Goal: Task Accomplishment & Management: Manage account settings

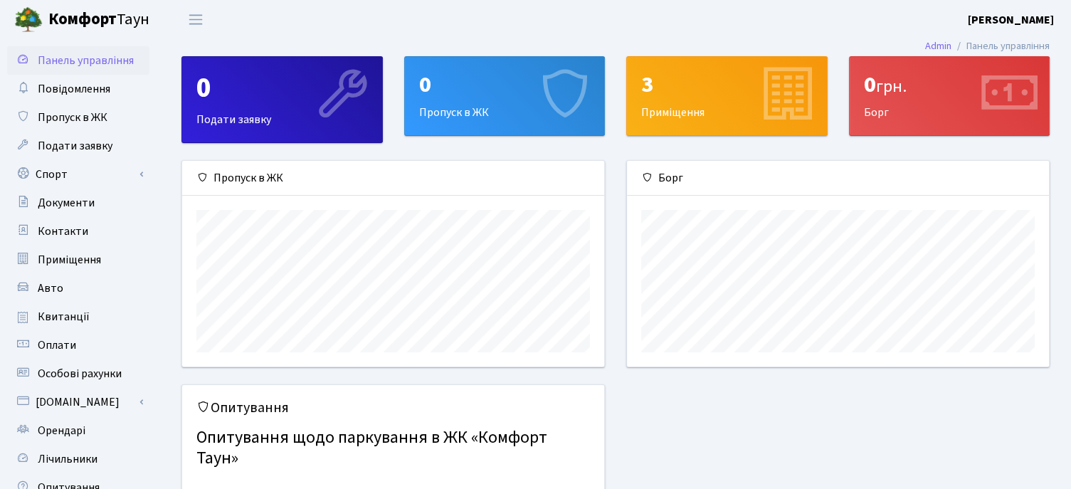
scroll to position [205, 421]
click at [64, 226] on span "Контакти" at bounding box center [63, 231] width 51 height 16
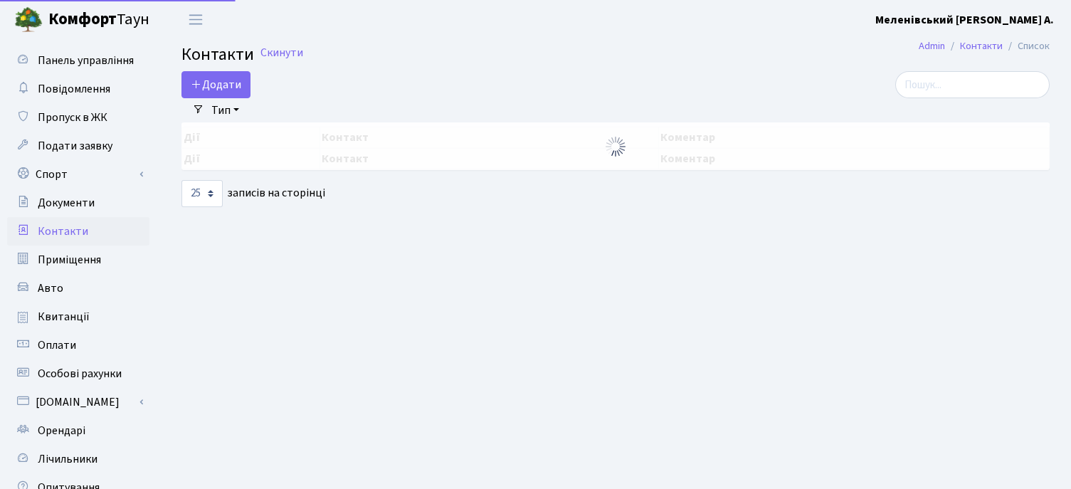
select select "25"
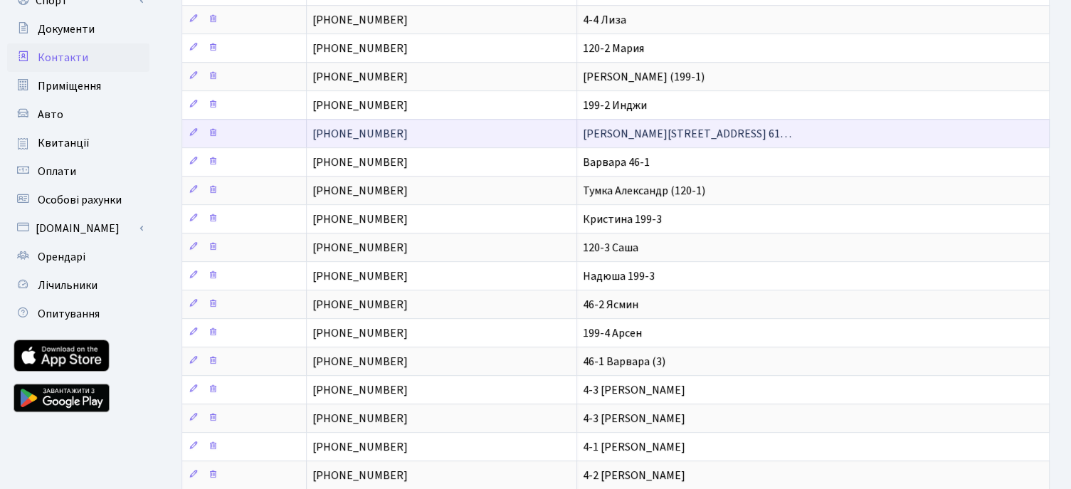
scroll to position [213, 0]
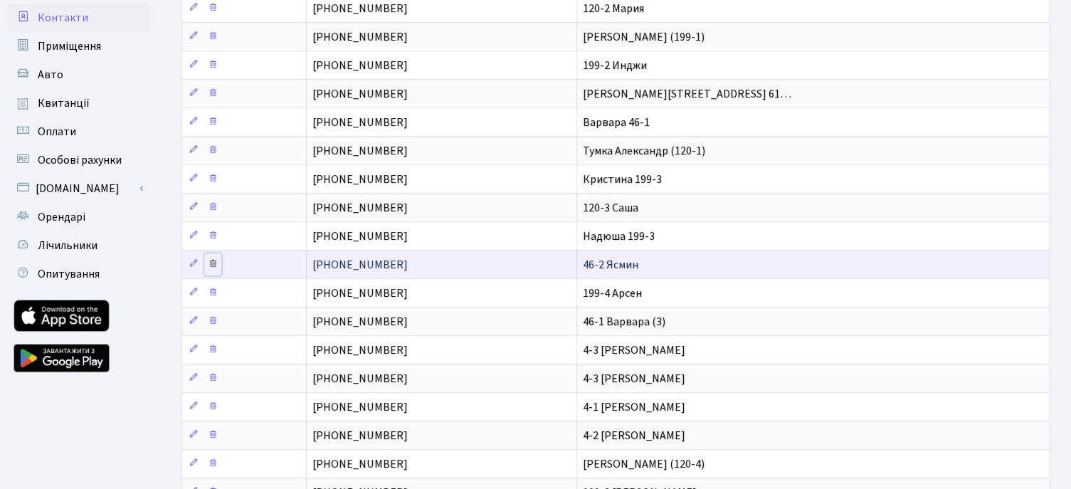
click at [211, 258] on icon at bounding box center [213, 263] width 10 height 10
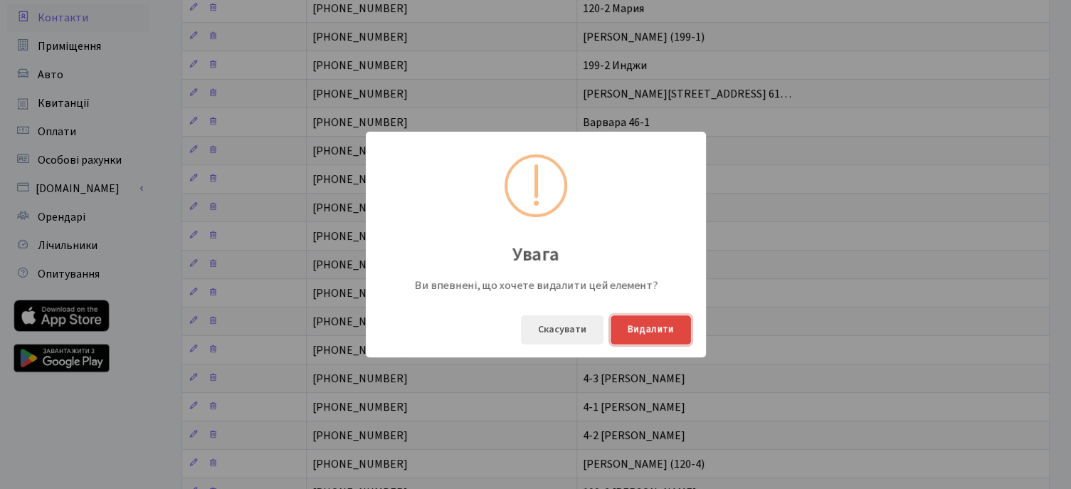
click at [647, 334] on button "Видалити" at bounding box center [650, 329] width 80 height 29
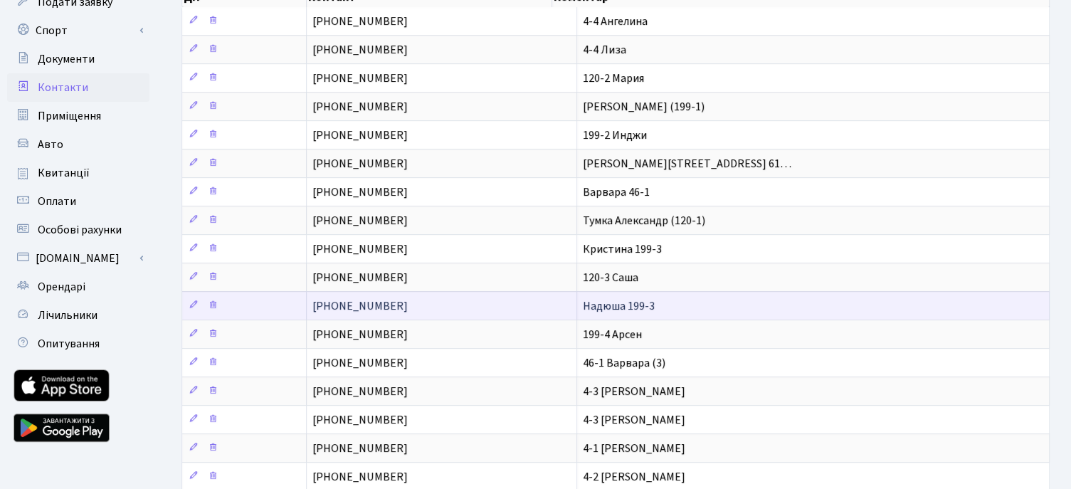
scroll to position [142, 0]
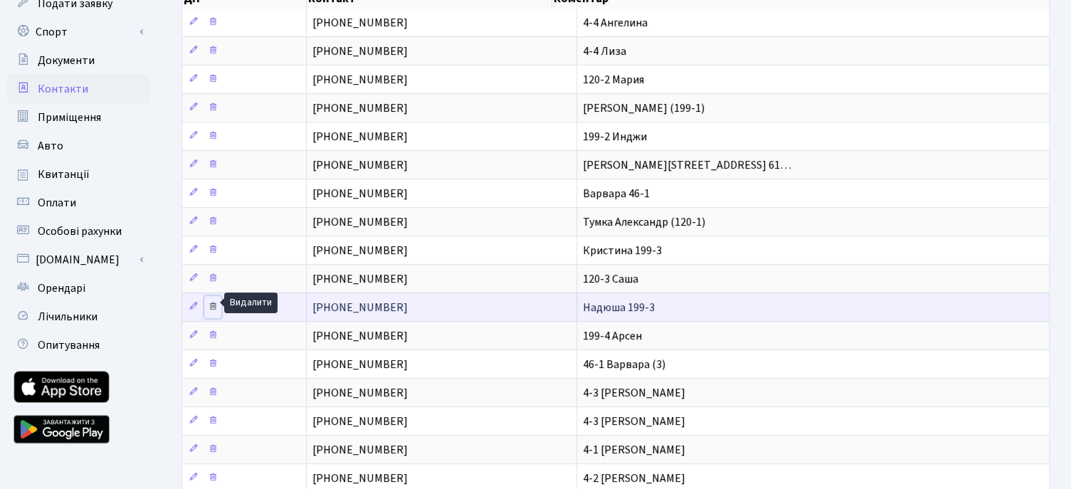
click at [216, 301] on icon at bounding box center [213, 306] width 10 height 10
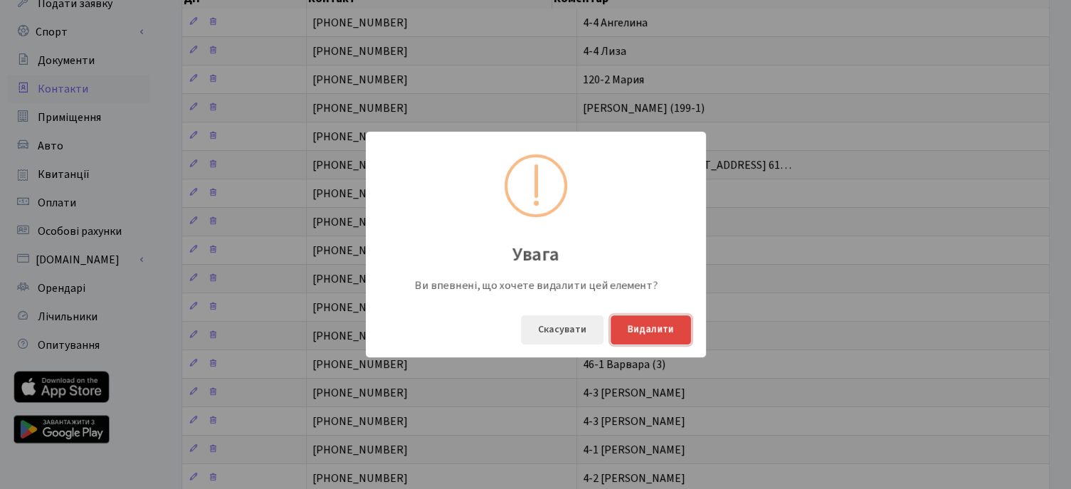
click at [632, 330] on button "Видалити" at bounding box center [650, 329] width 80 height 29
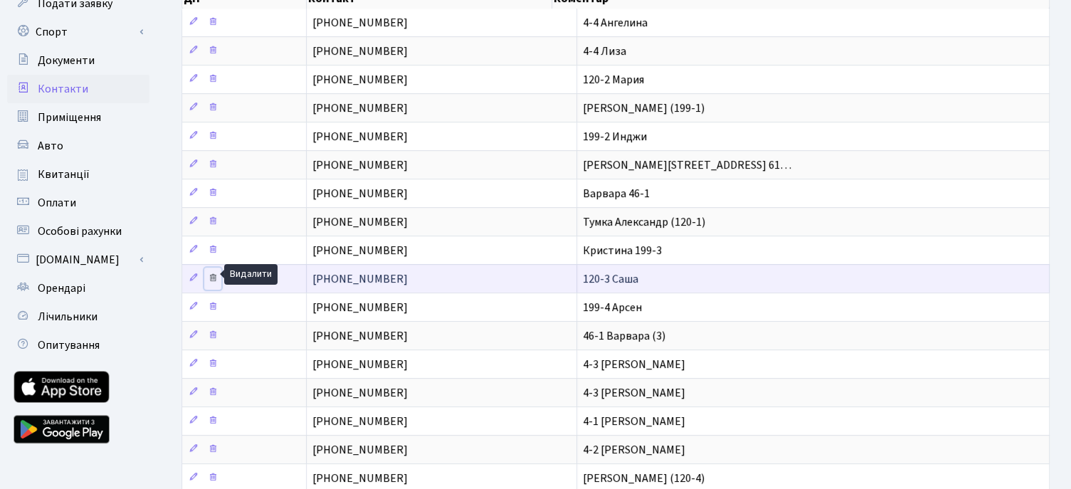
click at [214, 275] on icon at bounding box center [213, 277] width 10 height 10
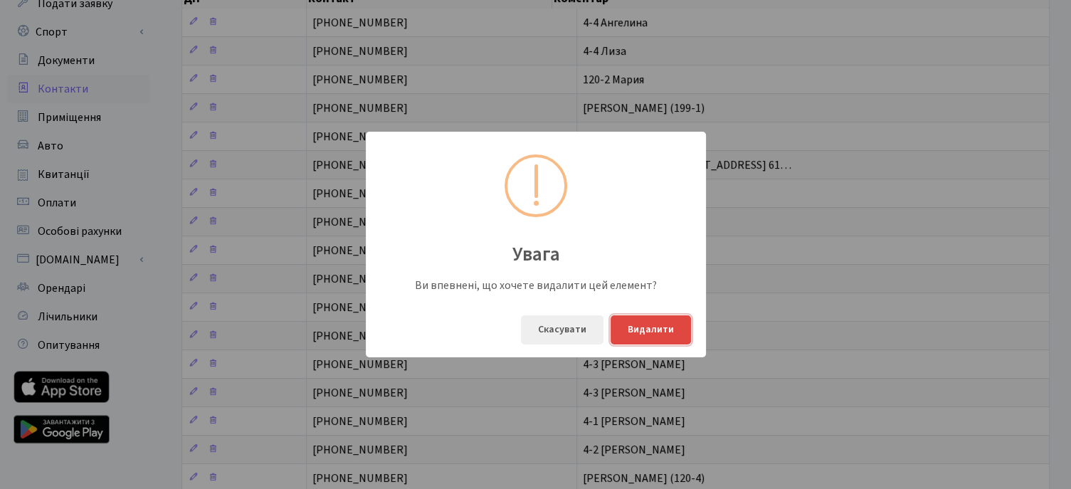
click at [645, 330] on button "Видалити" at bounding box center [650, 329] width 80 height 29
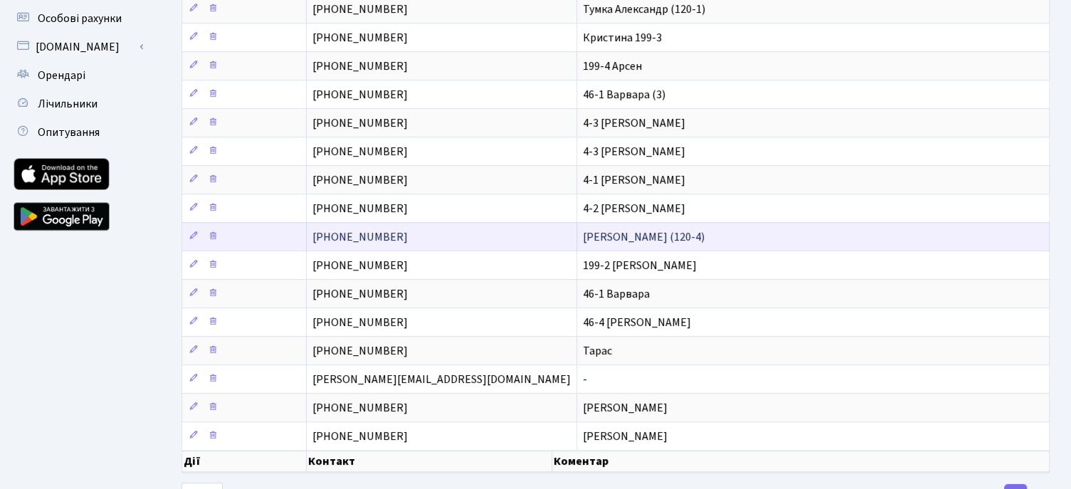
scroll to position [356, 0]
click at [213, 230] on icon at bounding box center [213, 235] width 10 height 10
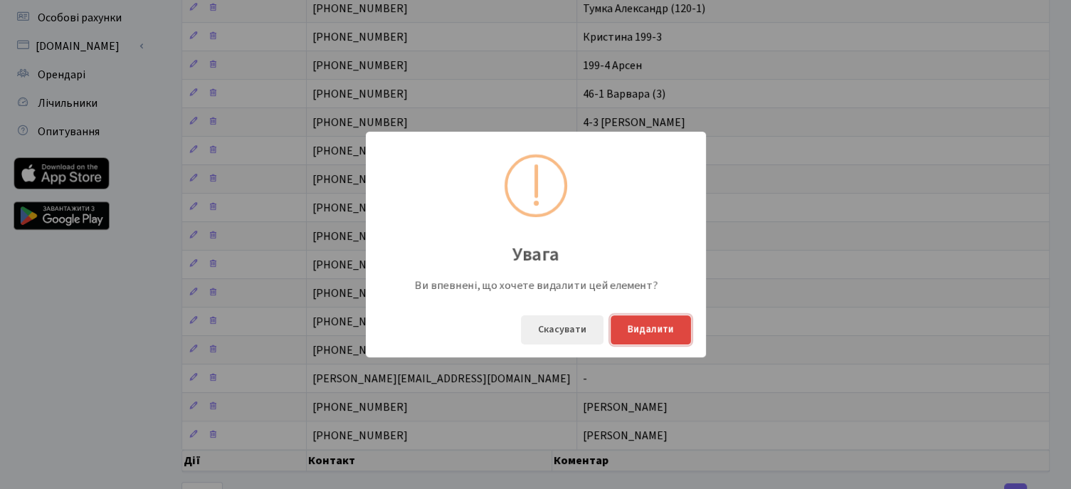
click at [640, 335] on button "Видалити" at bounding box center [650, 329] width 80 height 29
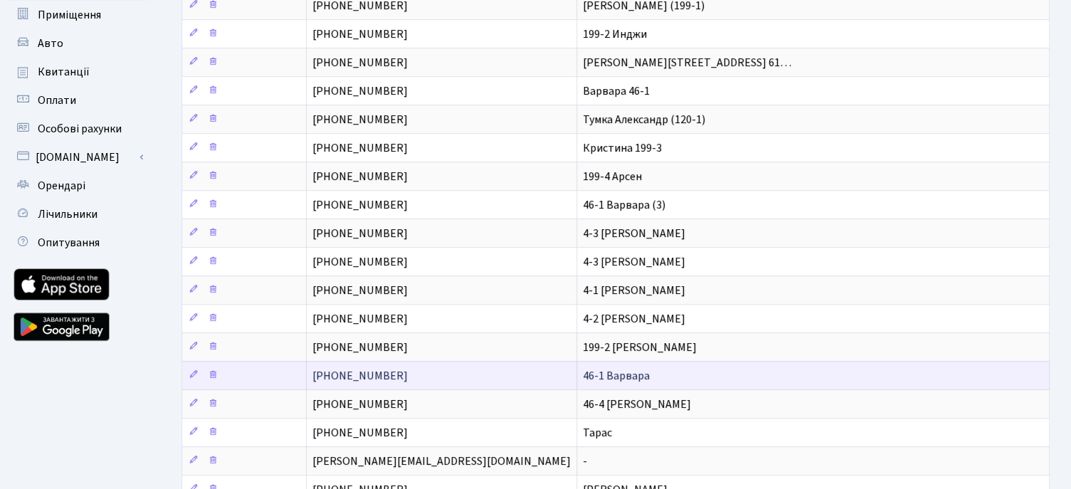
scroll to position [303, 0]
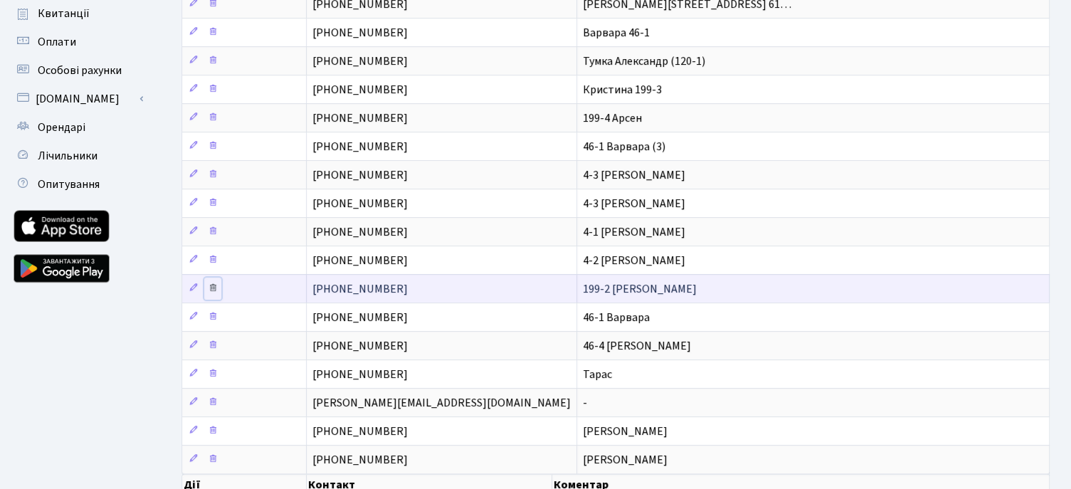
click at [214, 282] on icon at bounding box center [213, 287] width 10 height 10
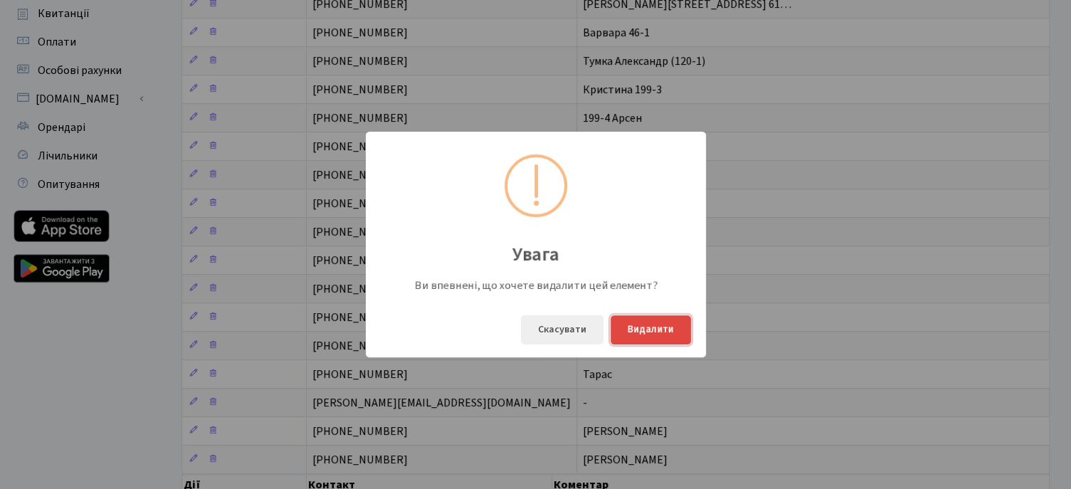
click at [659, 328] on button "Видалити" at bounding box center [650, 329] width 80 height 29
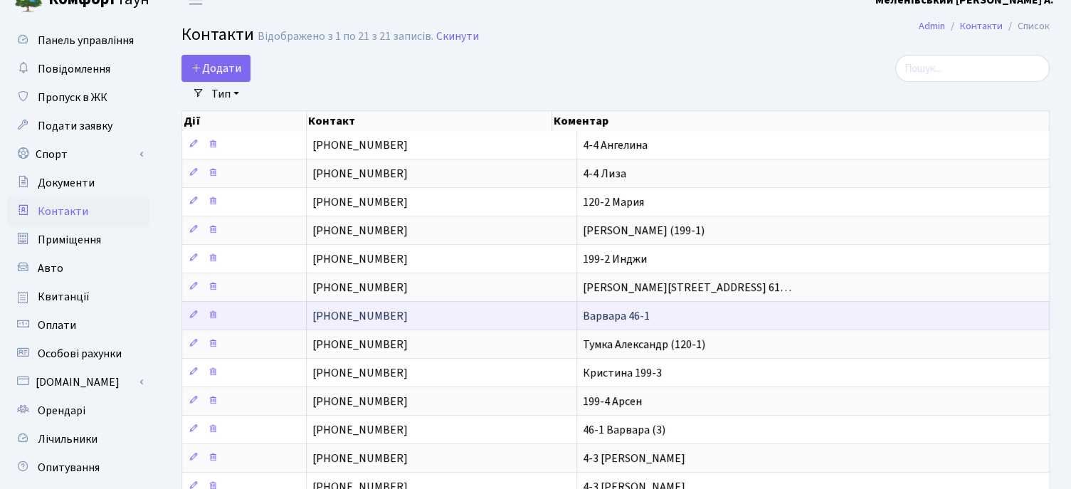
scroll to position [18, 0]
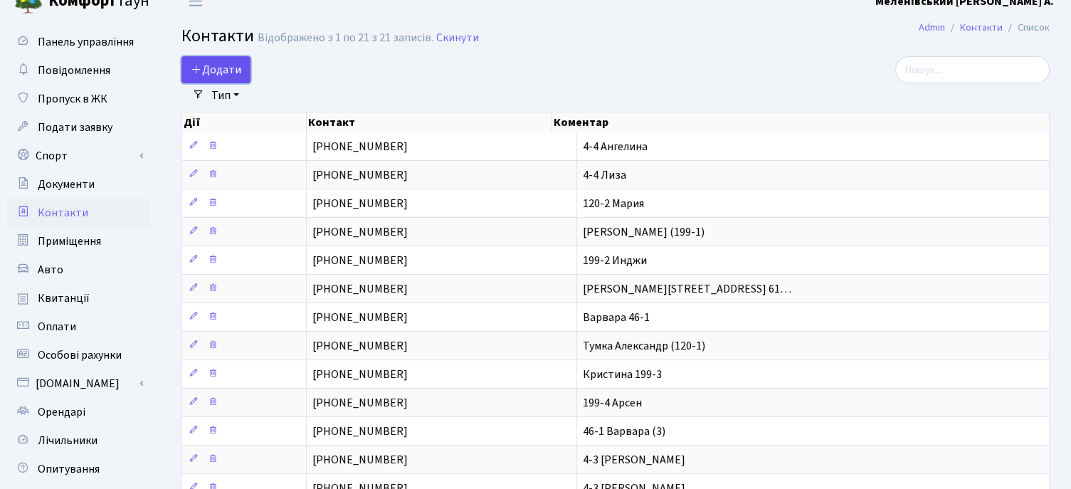
click at [218, 73] on span "Додати" at bounding box center [216, 70] width 51 height 16
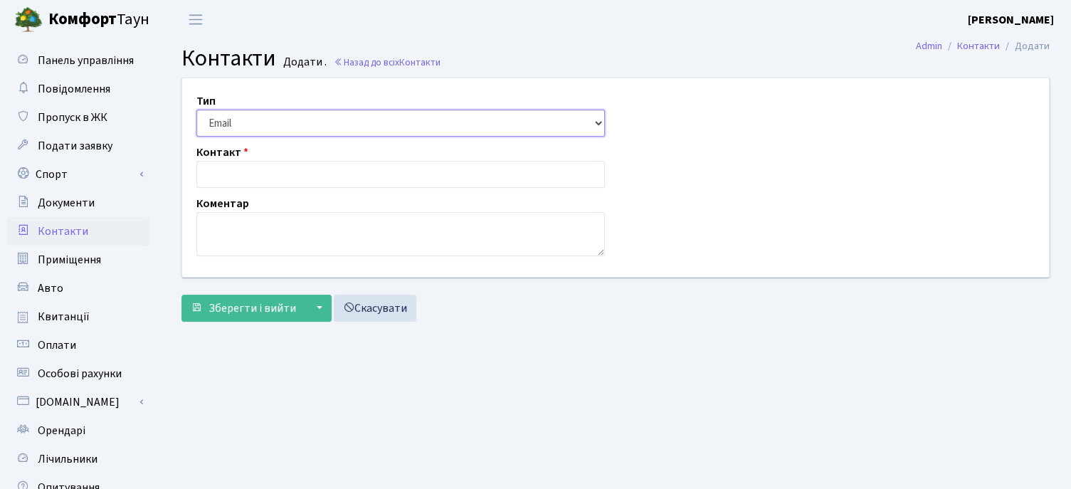
click at [260, 125] on select "Email Телефон" at bounding box center [400, 123] width 408 height 27
select select "1"
click at [196, 110] on select "Email Телефон" at bounding box center [400, 123] width 408 height 27
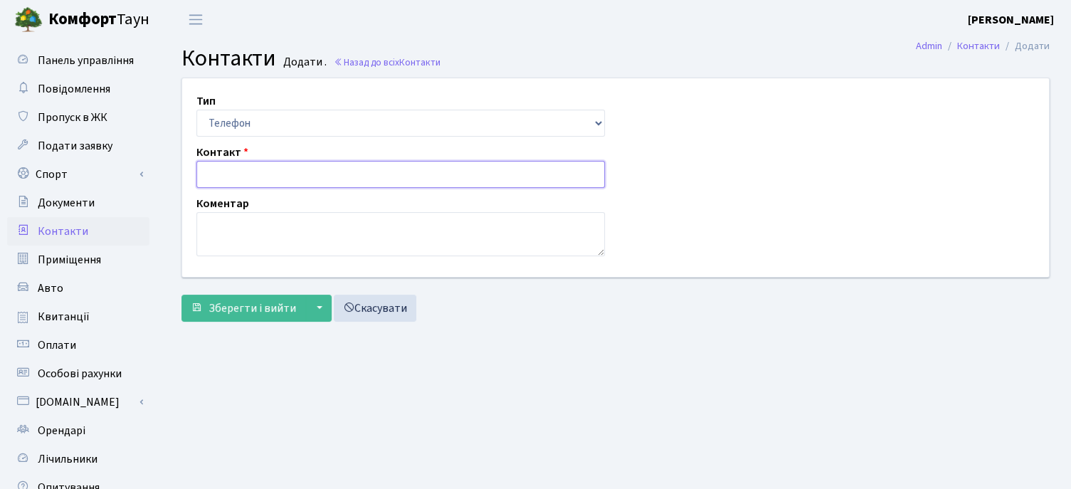
click at [239, 177] on input "text" at bounding box center [400, 174] width 408 height 27
paste input "[PHONE_NUMBER]"
type input "[PHONE_NUMBER]"
click at [228, 238] on textarea at bounding box center [400, 234] width 408 height 44
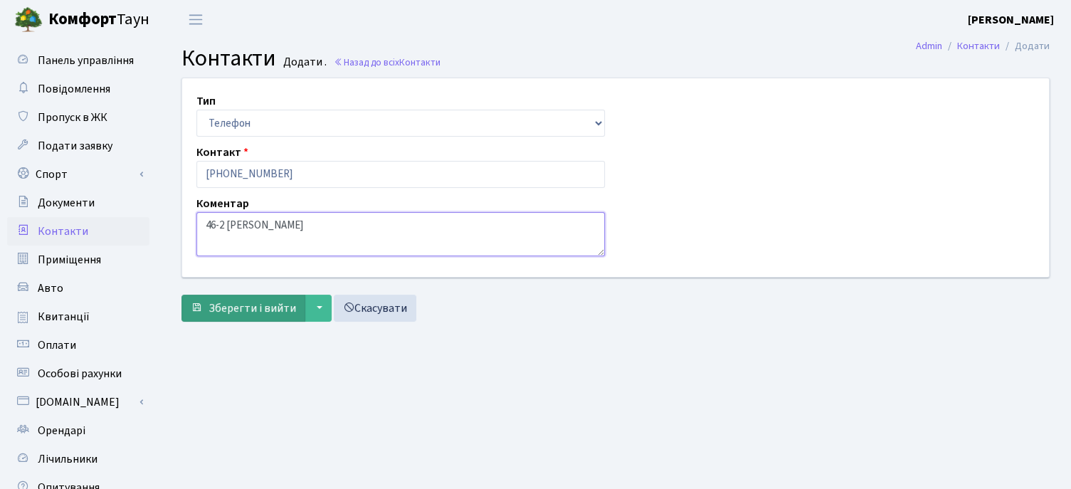
type textarea "46-2 [PERSON_NAME]"
click at [235, 305] on span "Зберегти і вийти" at bounding box center [252, 308] width 88 height 16
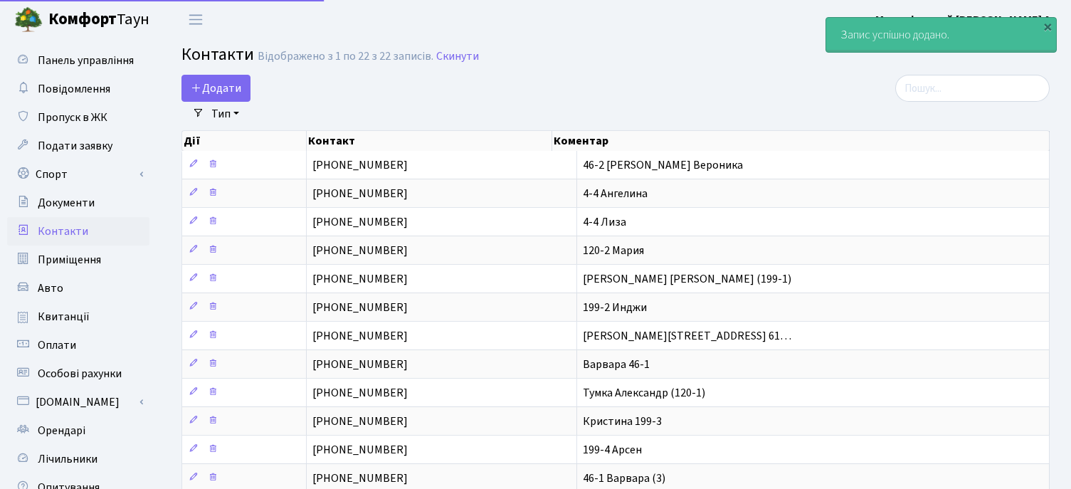
select select "25"
